Goal: Check status

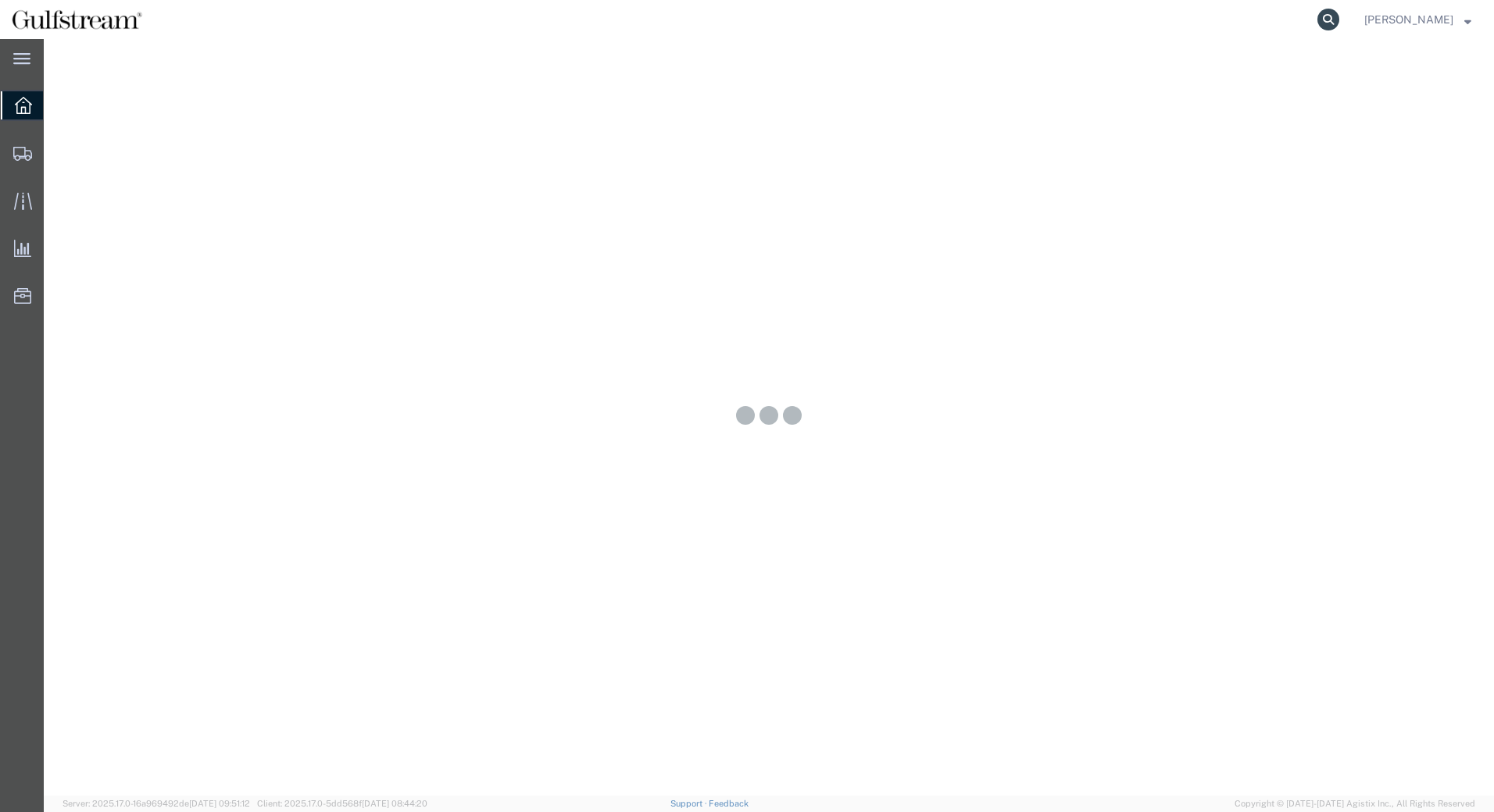
click at [1339, 20] on icon at bounding box center [1328, 19] width 22 height 22
click at [937, 23] on input "search" at bounding box center [1079, 19] width 475 height 38
paste input "771970557164"
click at [945, 18] on input "771970557164" at bounding box center [1079, 19] width 475 height 38
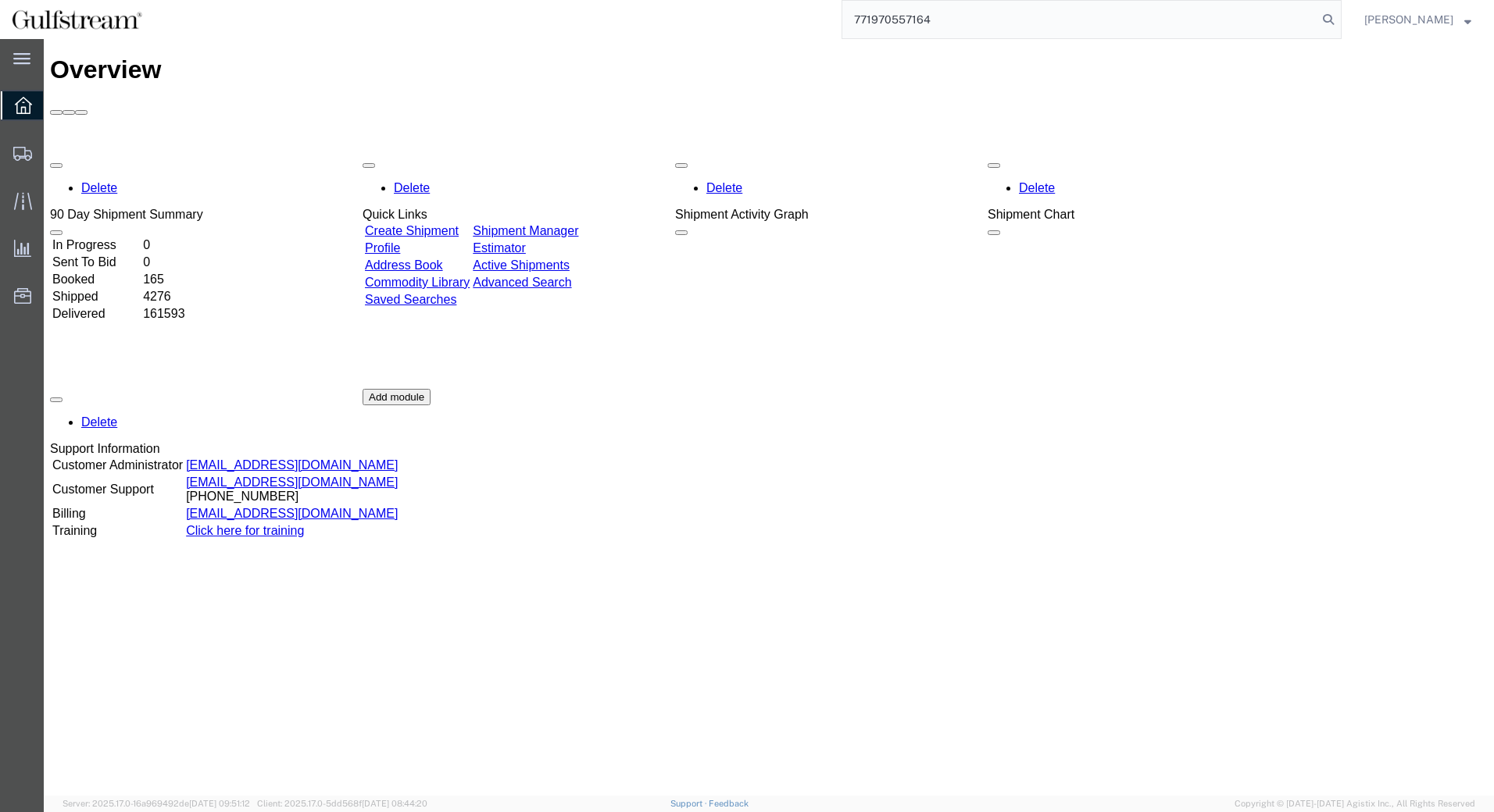
paste input "771970557164"
drag, startPoint x: 1072, startPoint y: 27, endPoint x: 721, endPoint y: 38, distance: 351.2
click at [721, 38] on div "771970557164771970557164" at bounding box center [747, 19] width 1187 height 39
paste input "search"
type input "771970557164"
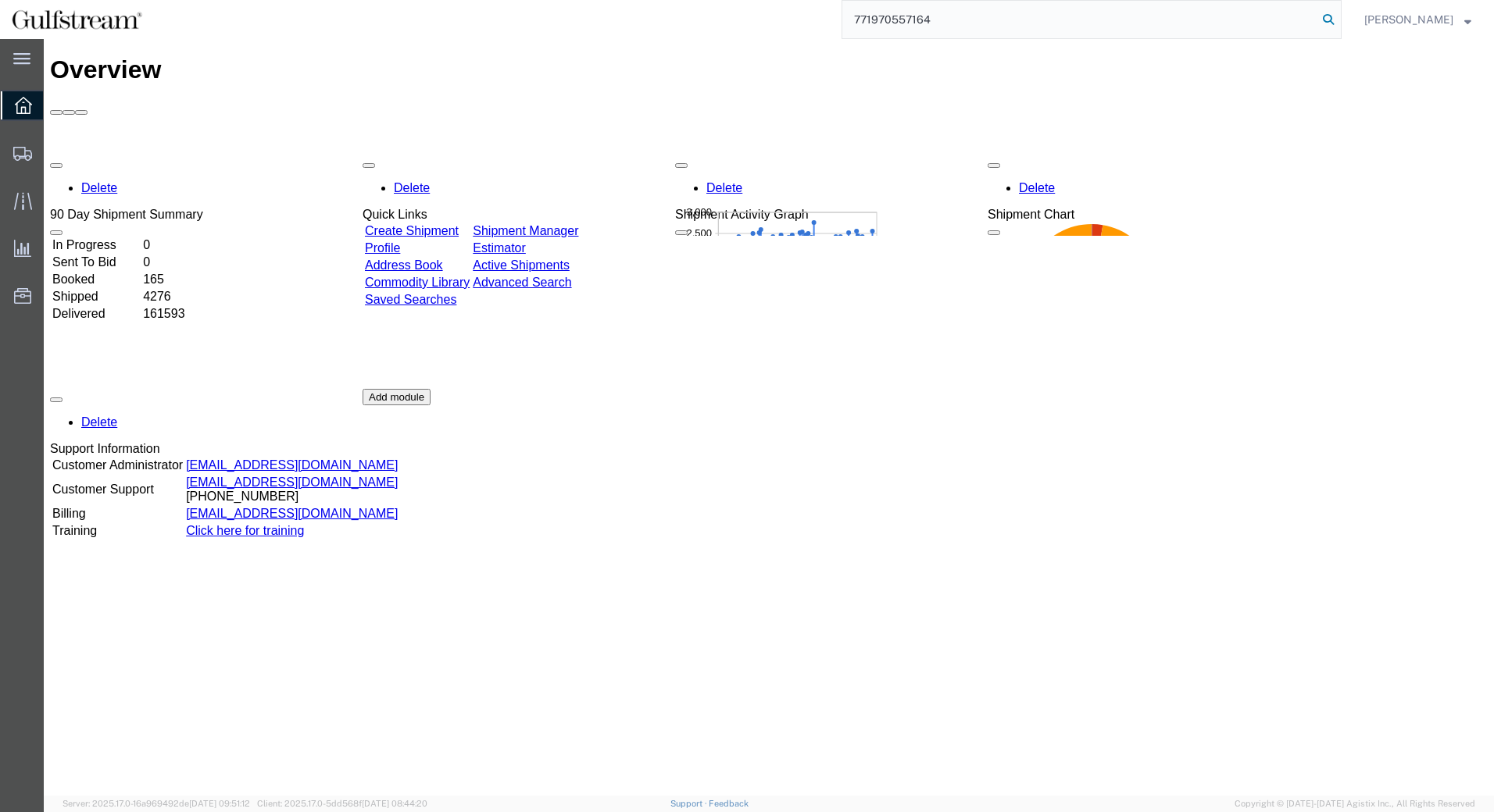
click at [1337, 23] on icon at bounding box center [1328, 19] width 22 height 22
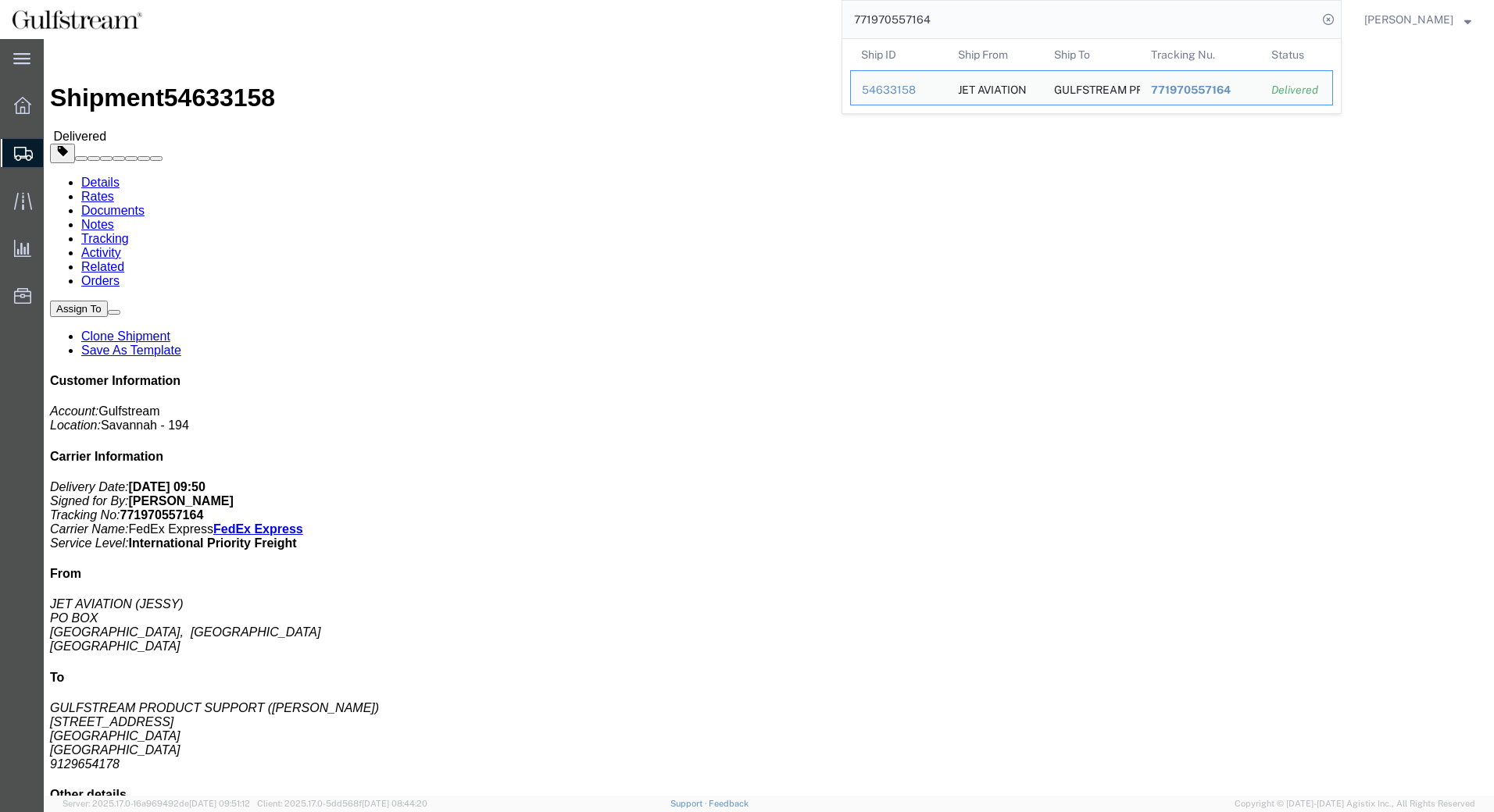
click div "1 Pallet(s) Standard (Not Stackable) Total weight: 104.00 KGS Tracking: 7719705…"
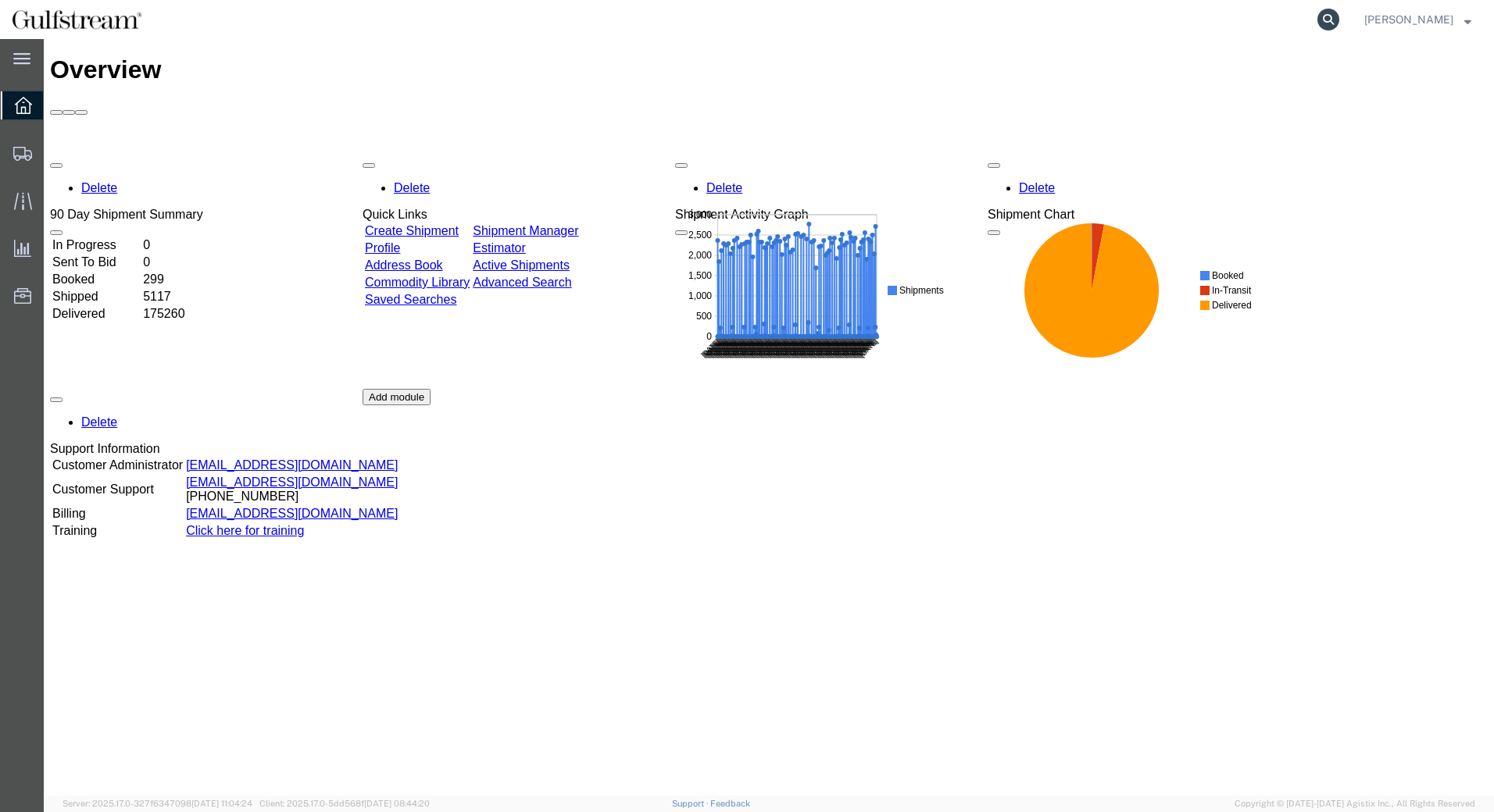
click at [1336, 17] on icon at bounding box center [1328, 19] width 22 height 22
paste input "778764452005"
type input "778764452005"
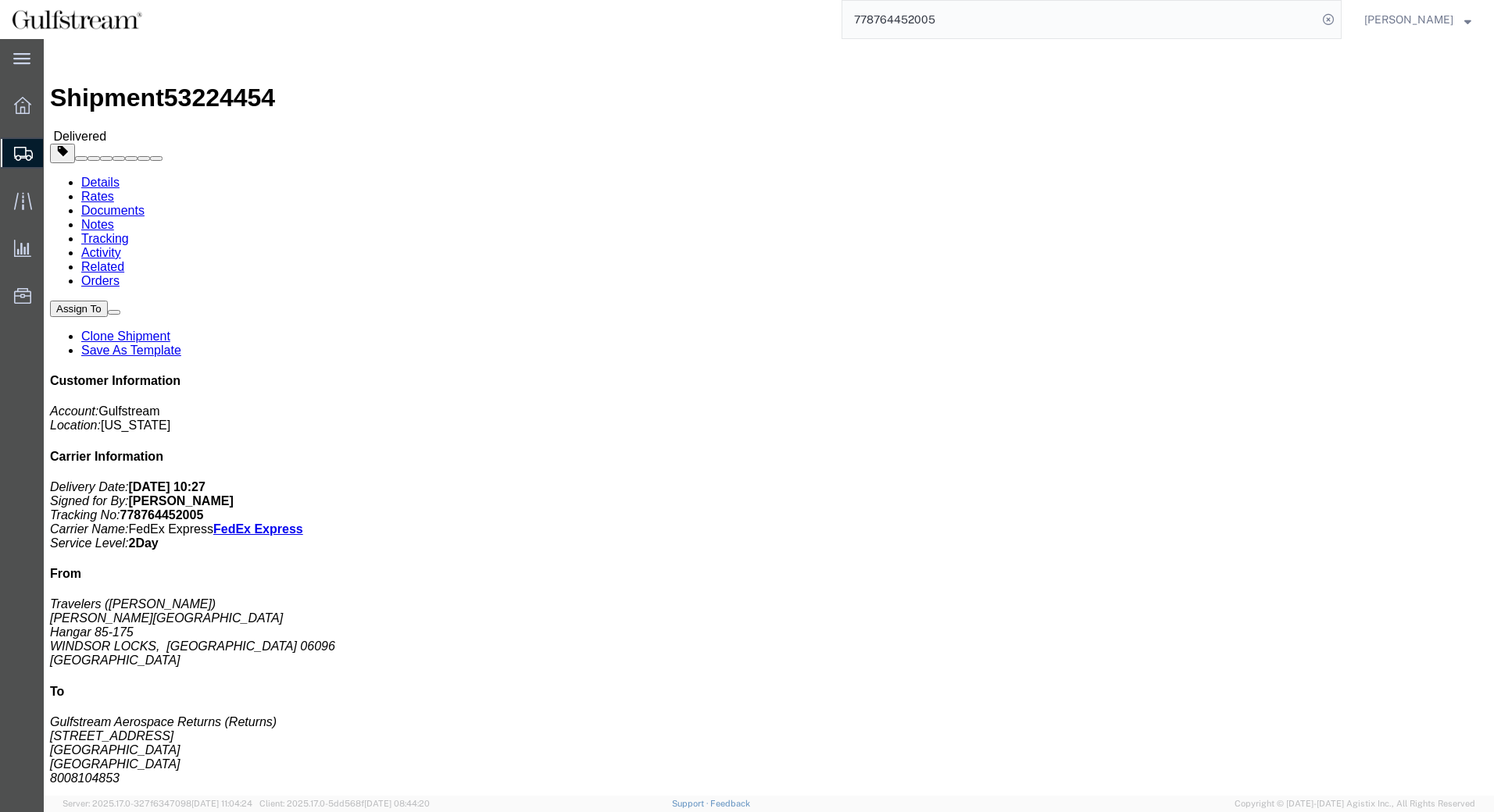
click div "1 Pallet(s) Standard (Not Stackable) Total weight: 7.00 LBS Tracking: 778764452…"
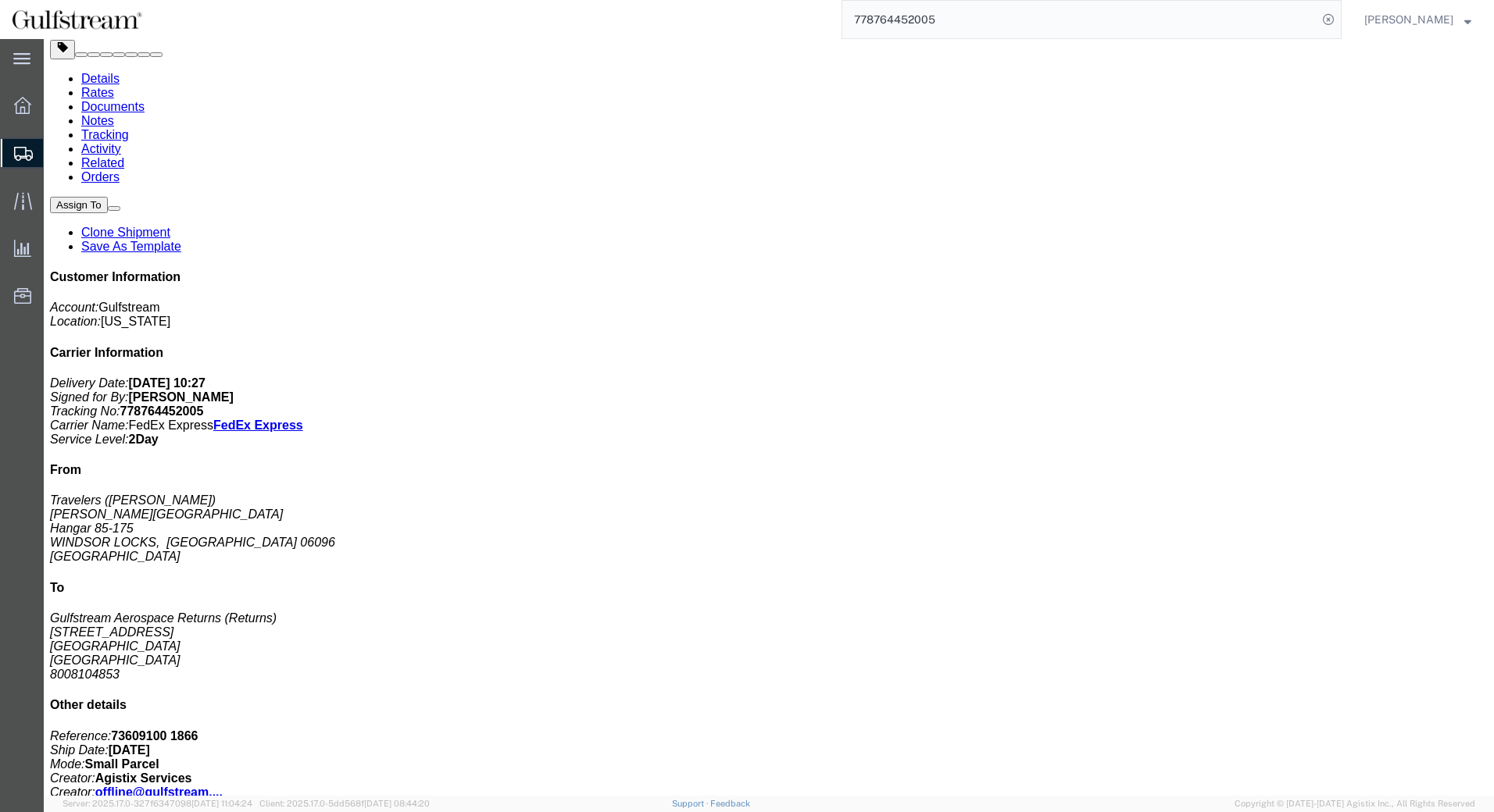
scroll to position [164, 0]
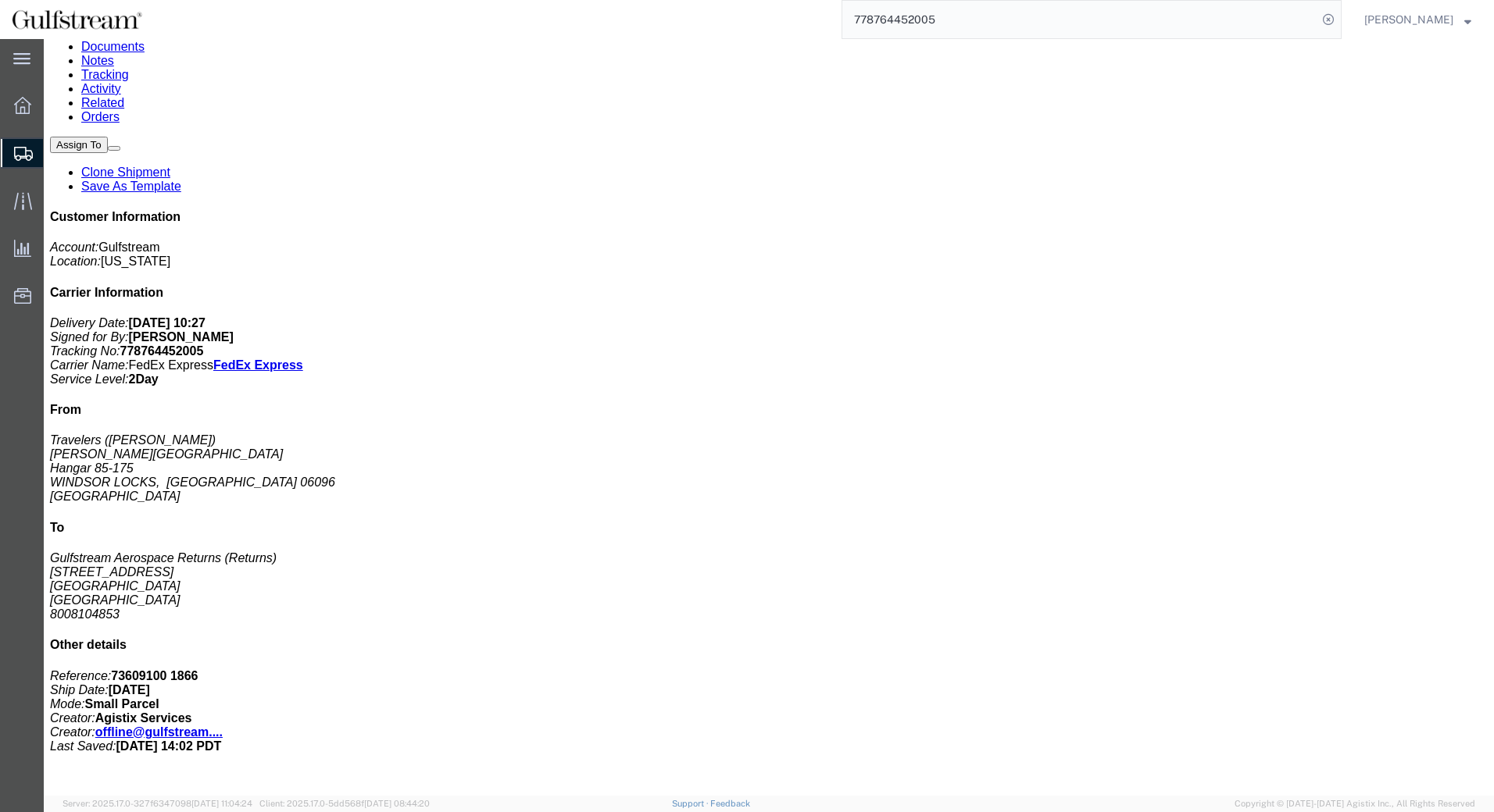
click div "1 Pallet(s) Standard (Not Stackable) Total weight: 7.00 LBS Tracking: 778764452…"
